Goal: Task Accomplishment & Management: Manage account settings

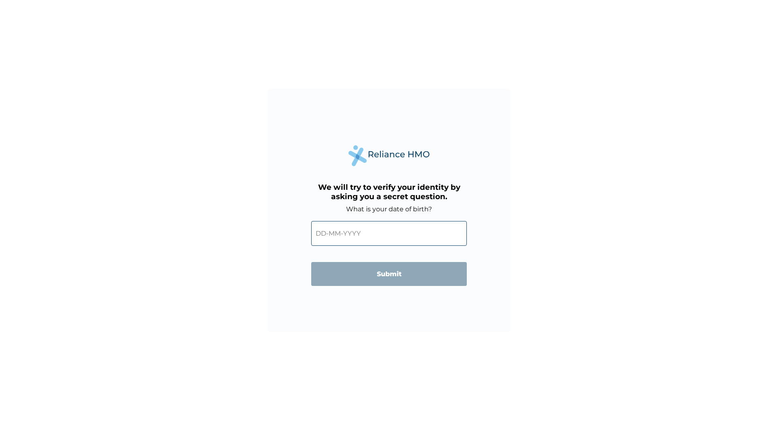
click at [383, 235] on input "text" at bounding box center [389, 233] width 156 height 25
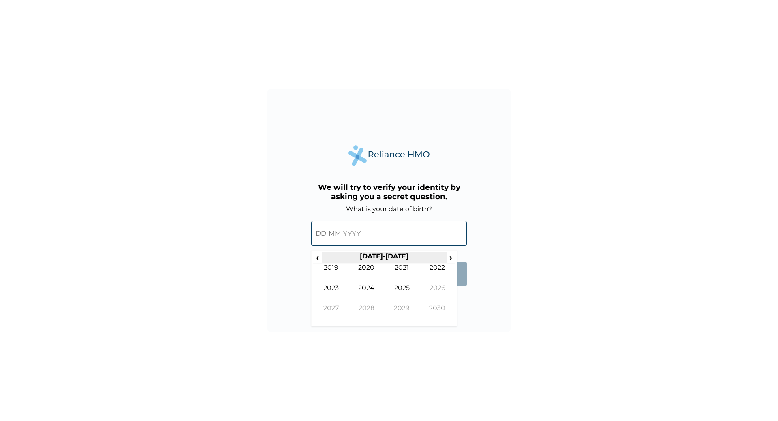
click at [394, 255] on th "[DATE]-[DATE]" at bounding box center [384, 257] width 124 height 11
click at [451, 256] on span "›" at bounding box center [451, 257] width 9 height 10
click at [315, 256] on span "‹" at bounding box center [317, 257] width 9 height 10
click at [316, 256] on span "‹" at bounding box center [317, 257] width 9 height 10
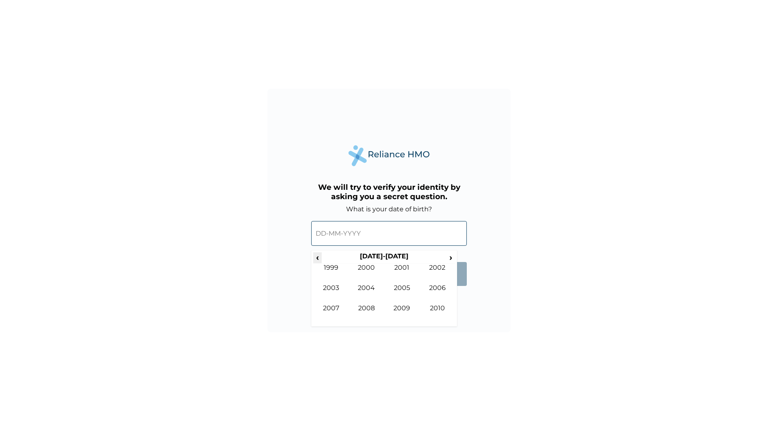
click at [316, 256] on span "‹" at bounding box center [317, 257] width 9 height 10
click at [331, 308] on td "1977" at bounding box center [331, 314] width 36 height 20
click at [408, 289] on td "[DATE]" at bounding box center [402, 294] width 36 height 20
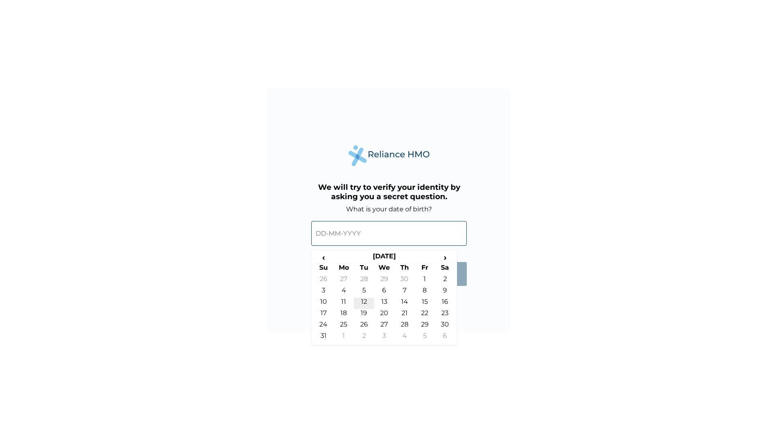
click at [361, 300] on td "12" at bounding box center [364, 302] width 20 height 11
type input "[DATE]"
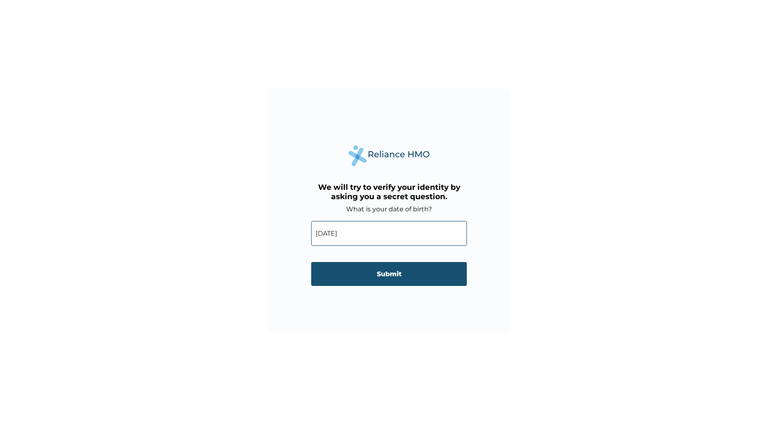
click at [377, 273] on input "Submit" at bounding box center [389, 274] width 156 height 24
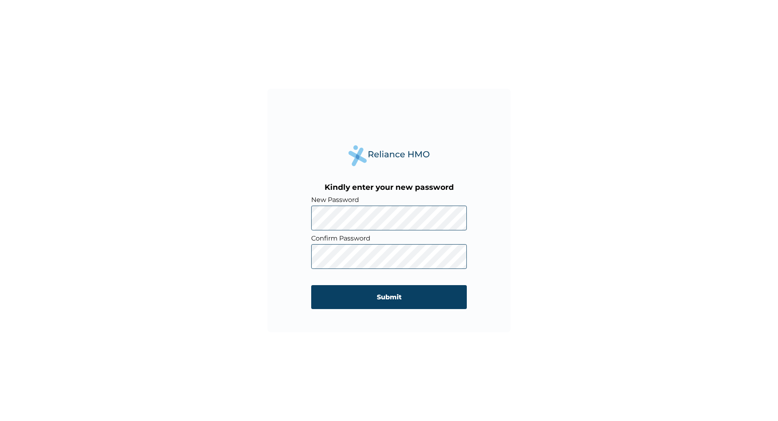
drag, startPoint x: 661, startPoint y: 47, endPoint x: 617, endPoint y: 90, distance: 61.6
click at [660, 47] on div "Kindly enter your new password New Password Confirm Password Submit" at bounding box center [389, 210] width 778 height 421
click at [399, 303] on input "Submit" at bounding box center [389, 297] width 156 height 24
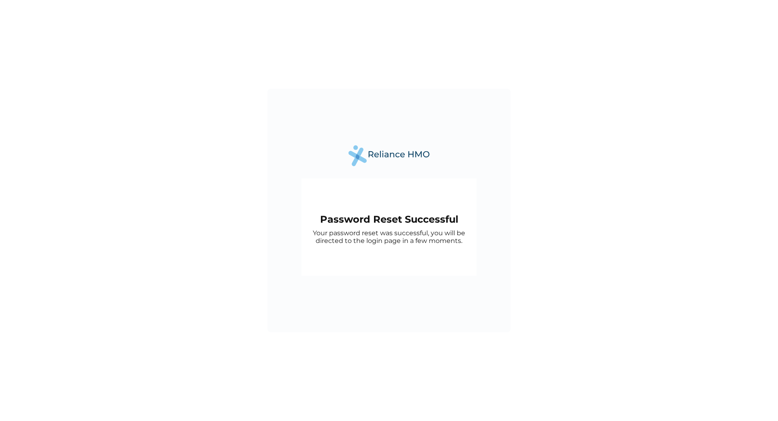
click at [495, 238] on div "Password Reset Successful Your password reset was successful, you will be direc…" at bounding box center [388, 210] width 243 height 243
